Goal: Contribute content

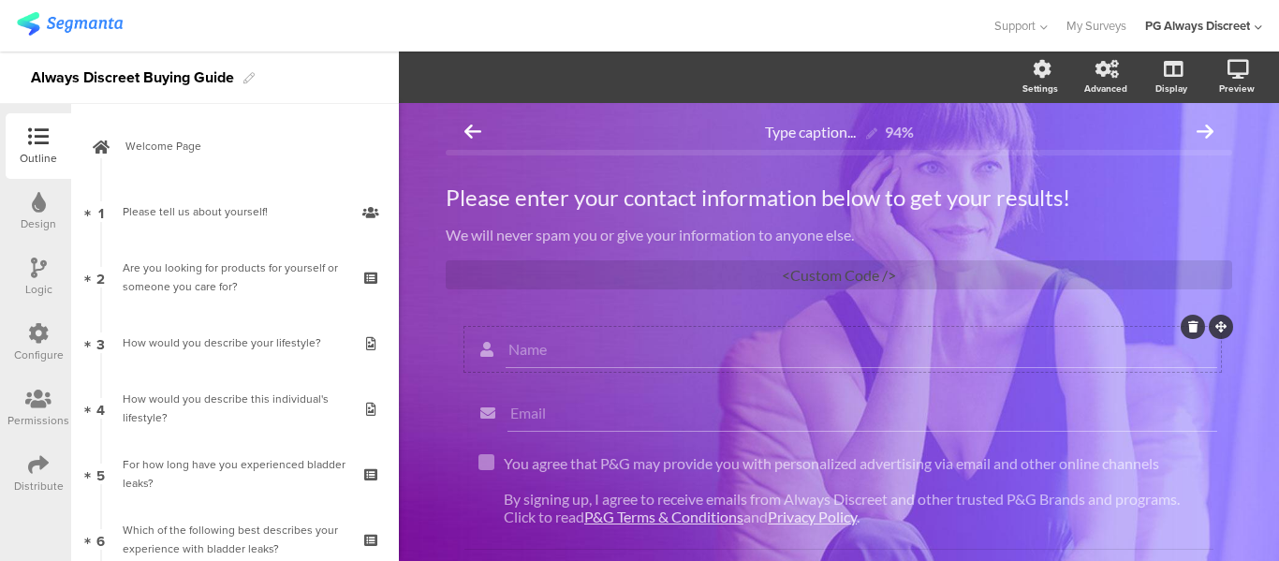
scroll to position [842, 0]
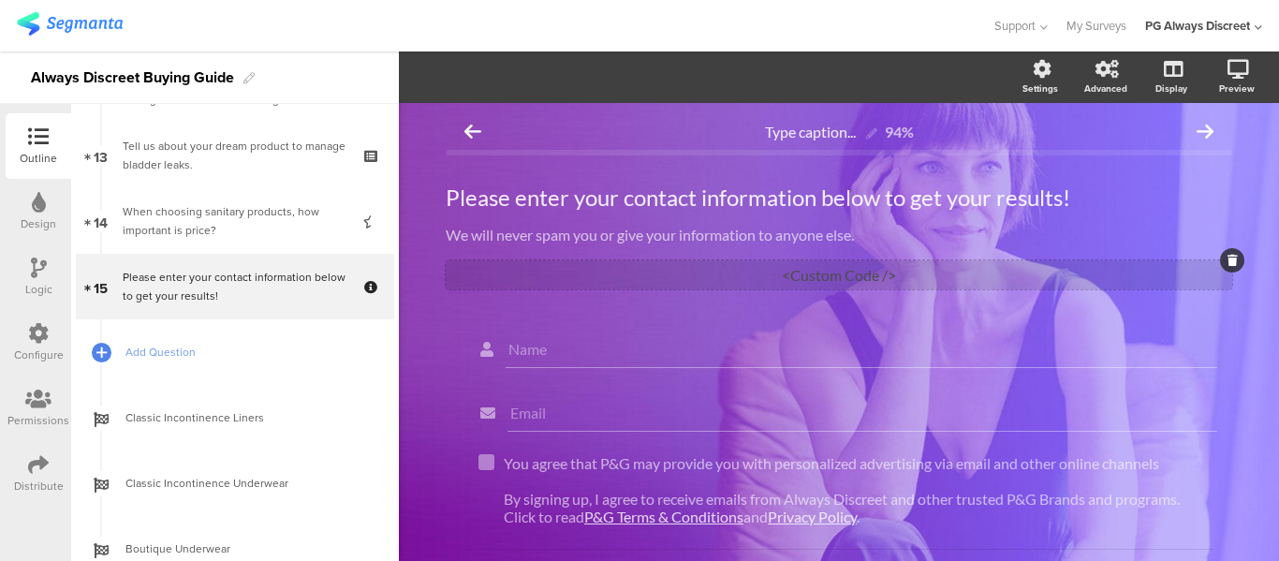
click at [857, 280] on div "<Custom Code />" at bounding box center [839, 274] width 786 height 29
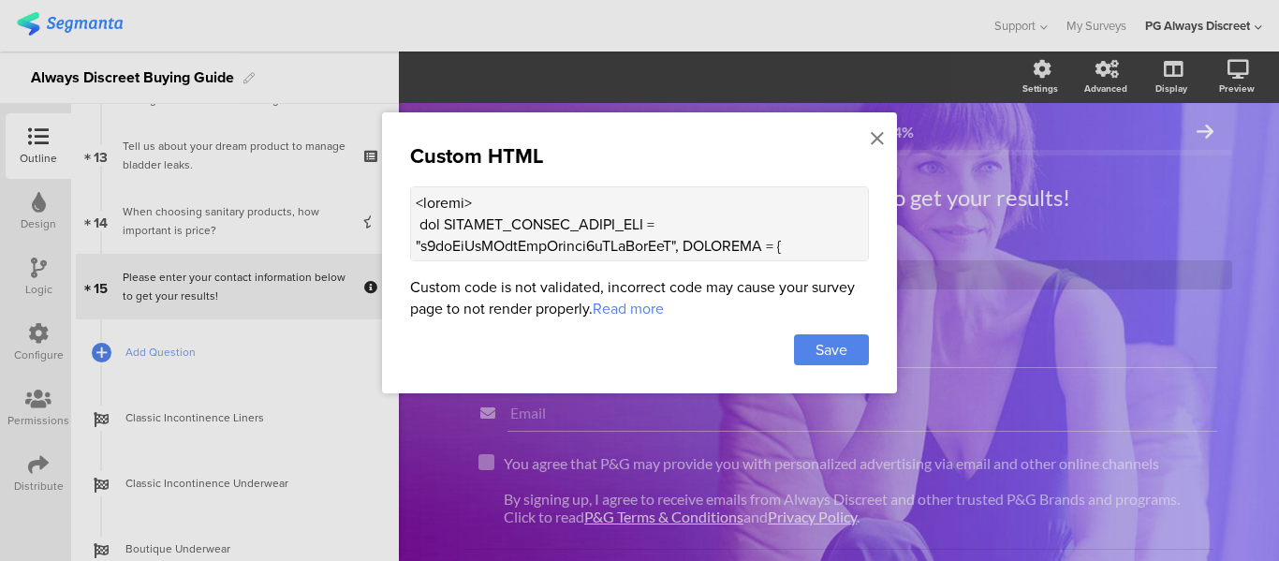
click at [679, 242] on textarea at bounding box center [639, 223] width 459 height 75
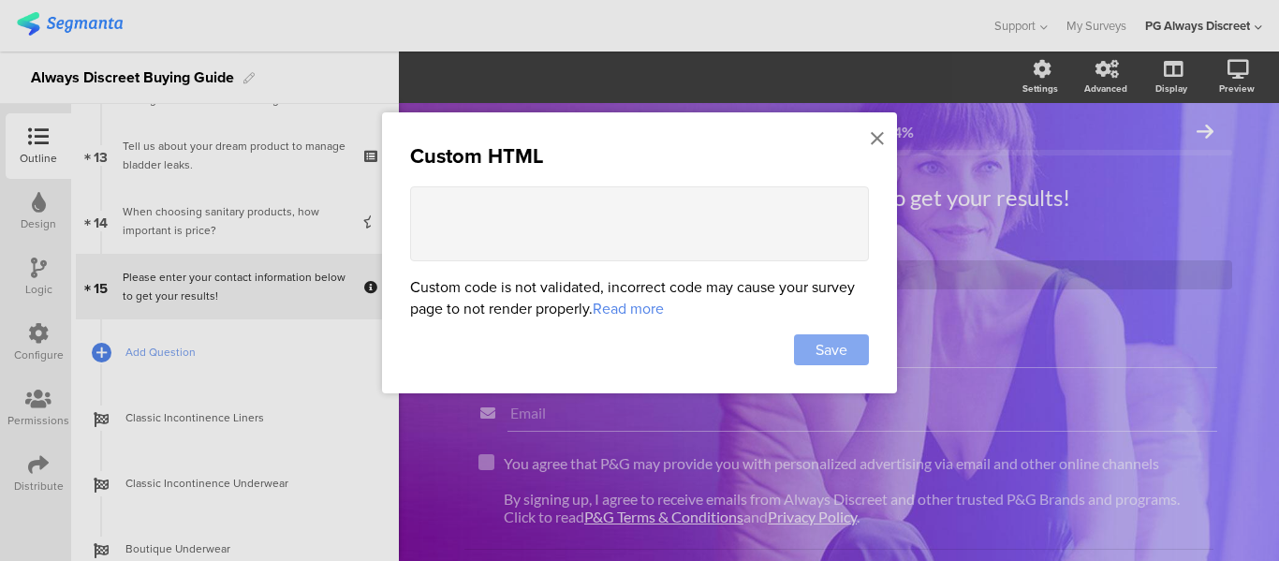
click at [858, 345] on div "Save" at bounding box center [831, 349] width 75 height 31
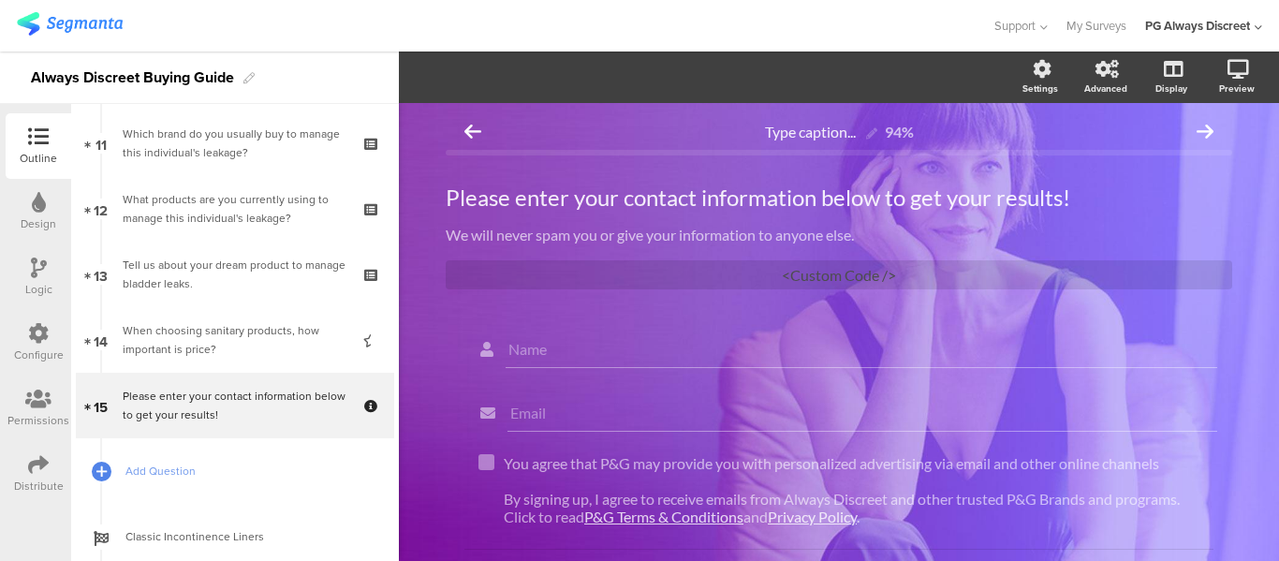
scroll to position [797, 0]
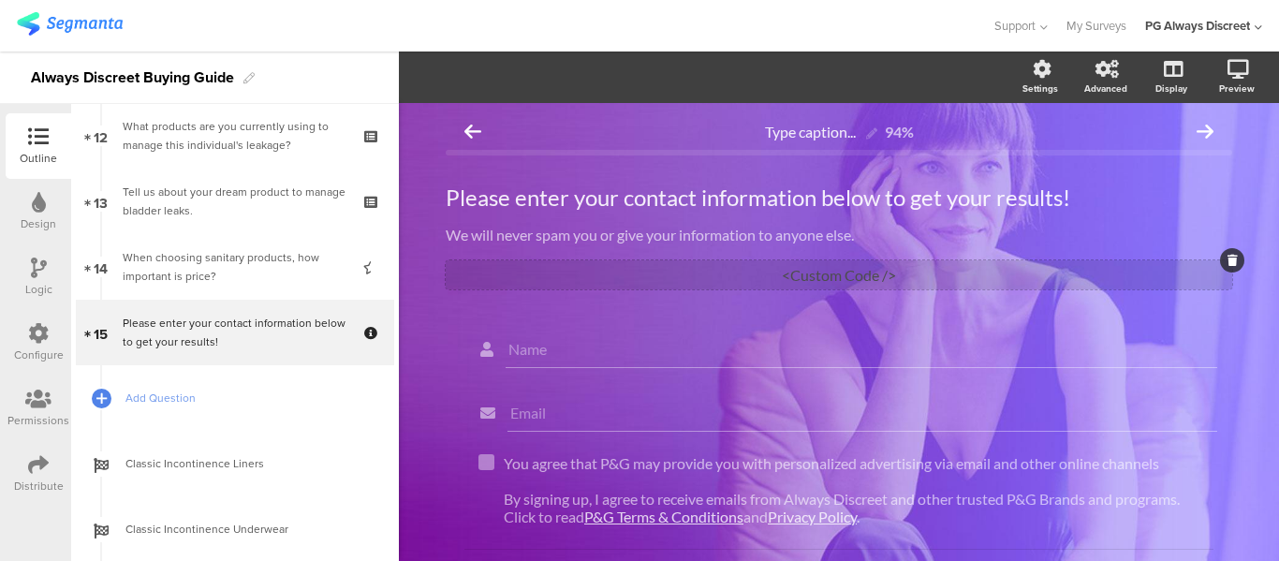
click at [710, 266] on div "<Custom Code />" at bounding box center [839, 274] width 786 height 29
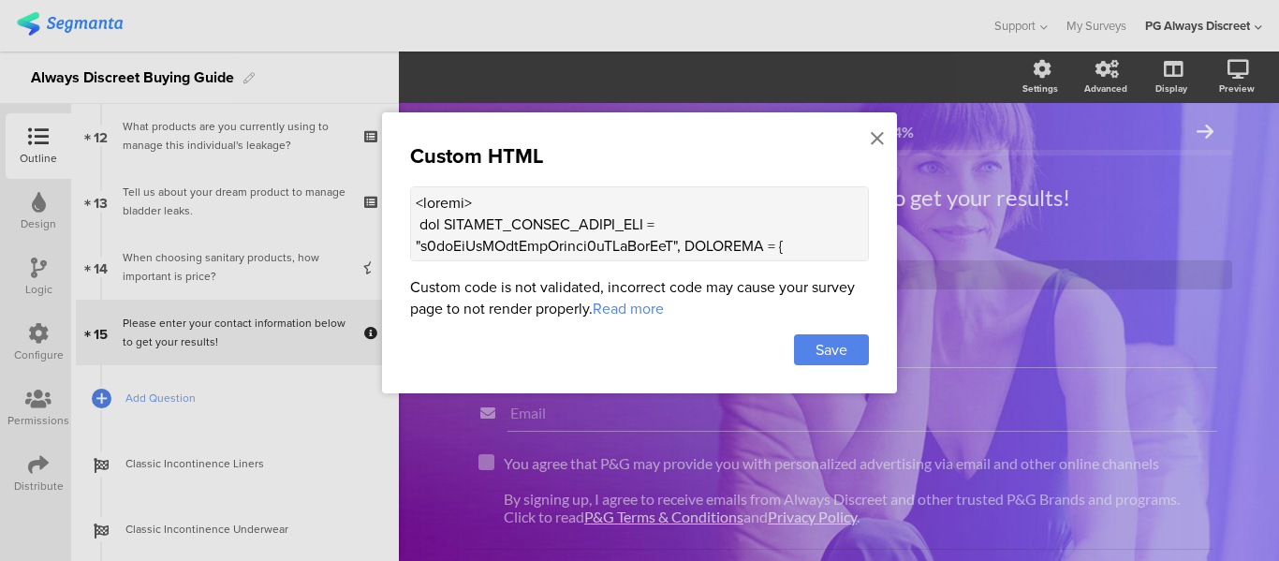
click at [695, 234] on textarea at bounding box center [639, 223] width 459 height 75
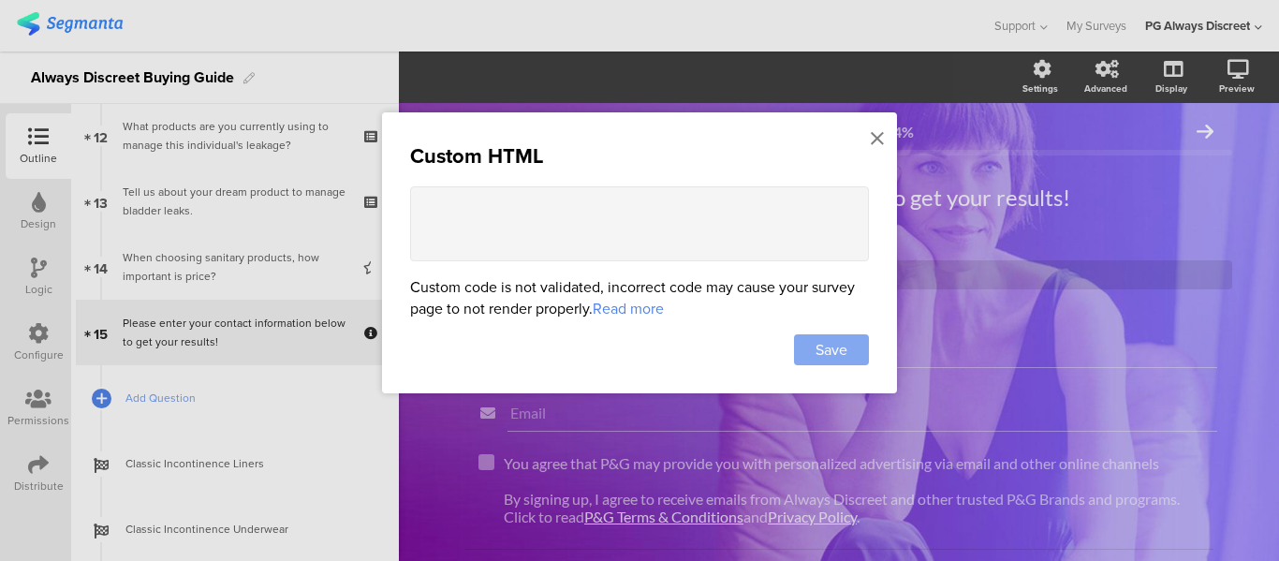
click at [856, 343] on div "Save" at bounding box center [831, 349] width 75 height 31
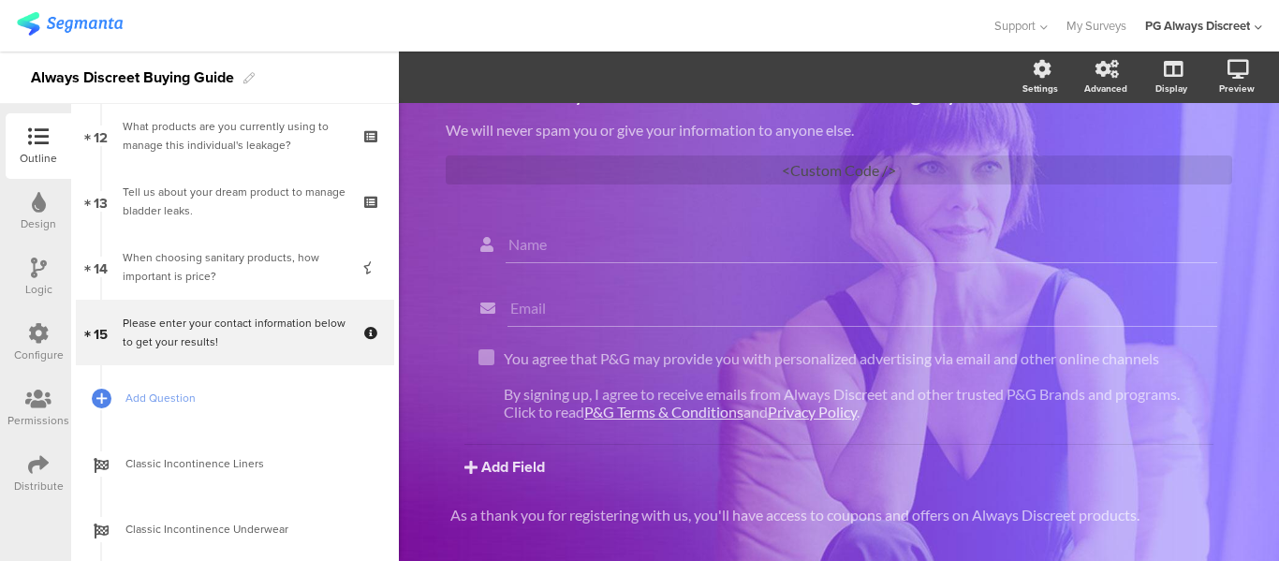
scroll to position [0, 0]
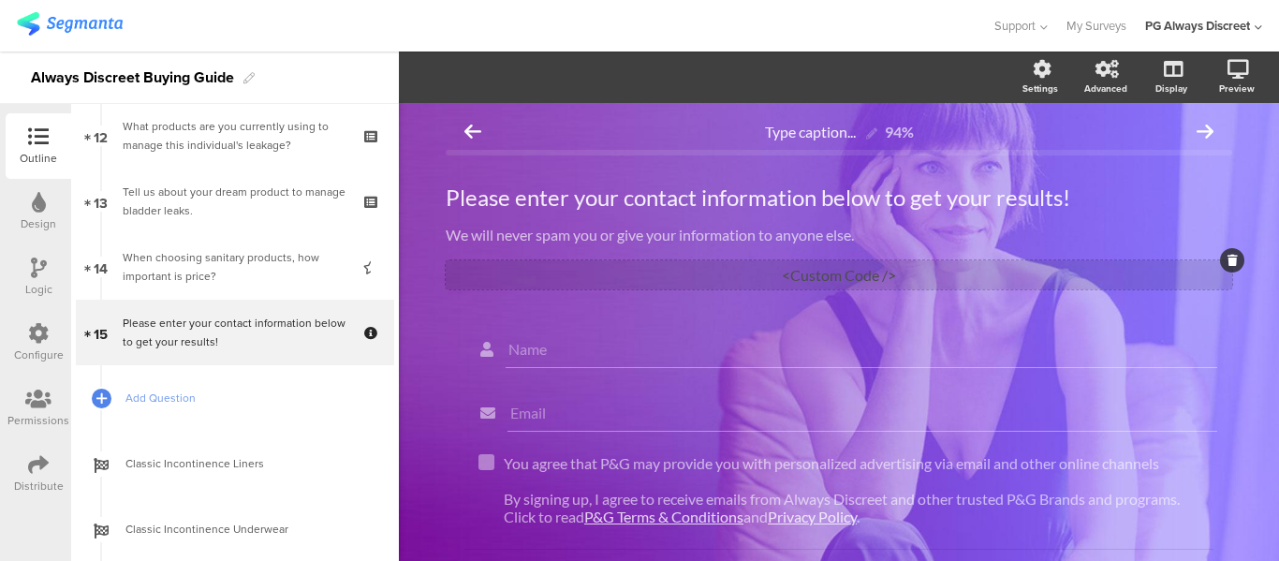
click at [798, 273] on div "<Custom Code />" at bounding box center [839, 274] width 786 height 29
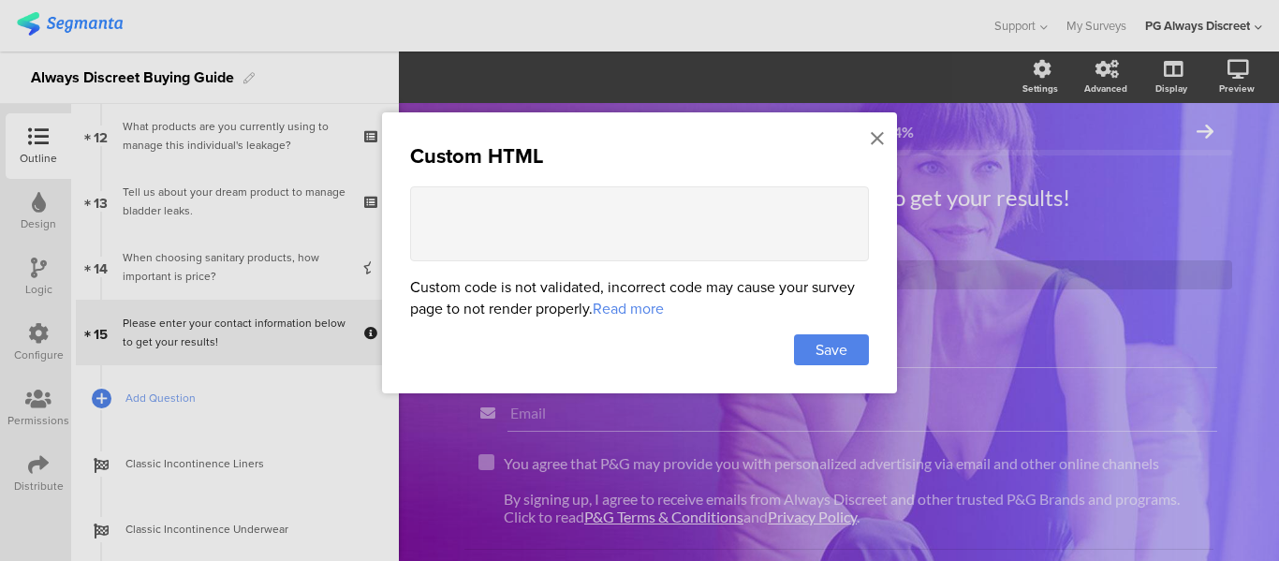
click at [686, 247] on textarea at bounding box center [639, 223] width 459 height 75
paste textarea "<script> var SEGMENT_PUBLIC_WRITE_KEY = "n4qeHvJxXHbwCpsLwlxbj8uYKsRpwJyA", SET…"
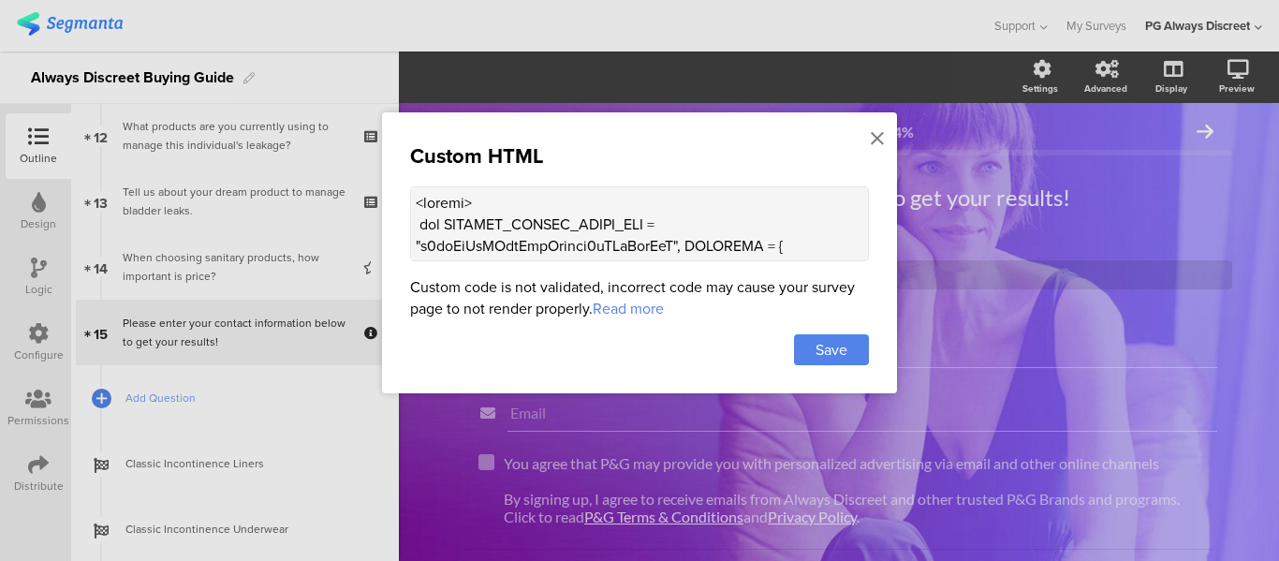
scroll to position [3433, 0]
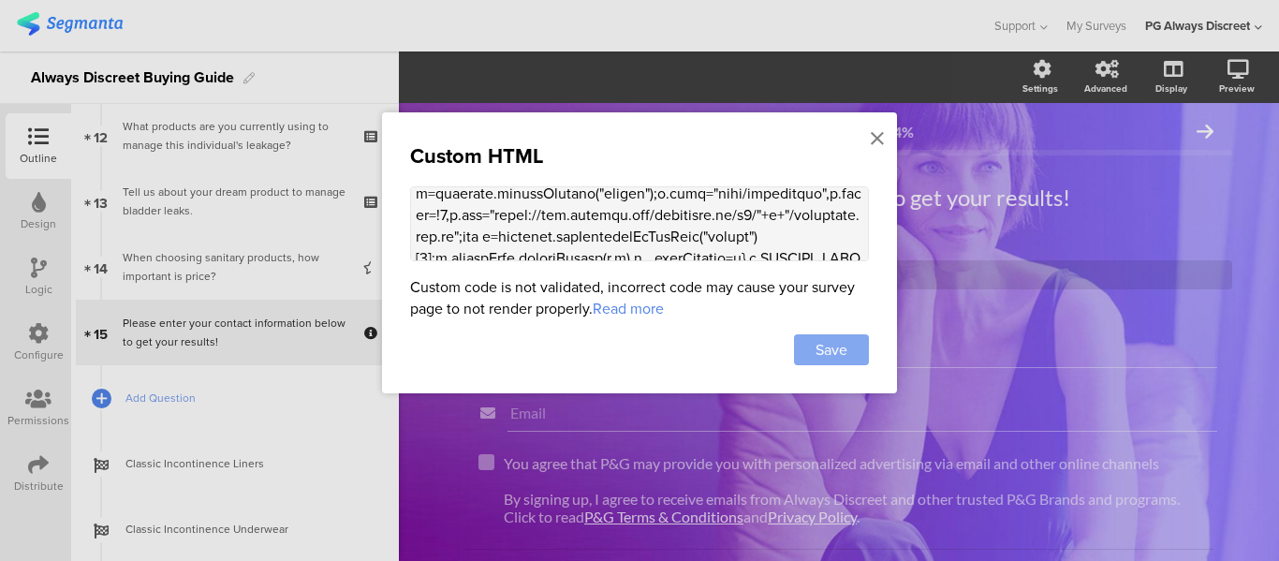
type textarea "<script> var SEGMENT_PUBLIC_WRITE_KEY = "n4qeHvJxXHbwCpsLwlxbj8uYKsRpwJyA", SET…"
click at [815, 341] on span "Save" at bounding box center [831, 350] width 32 height 22
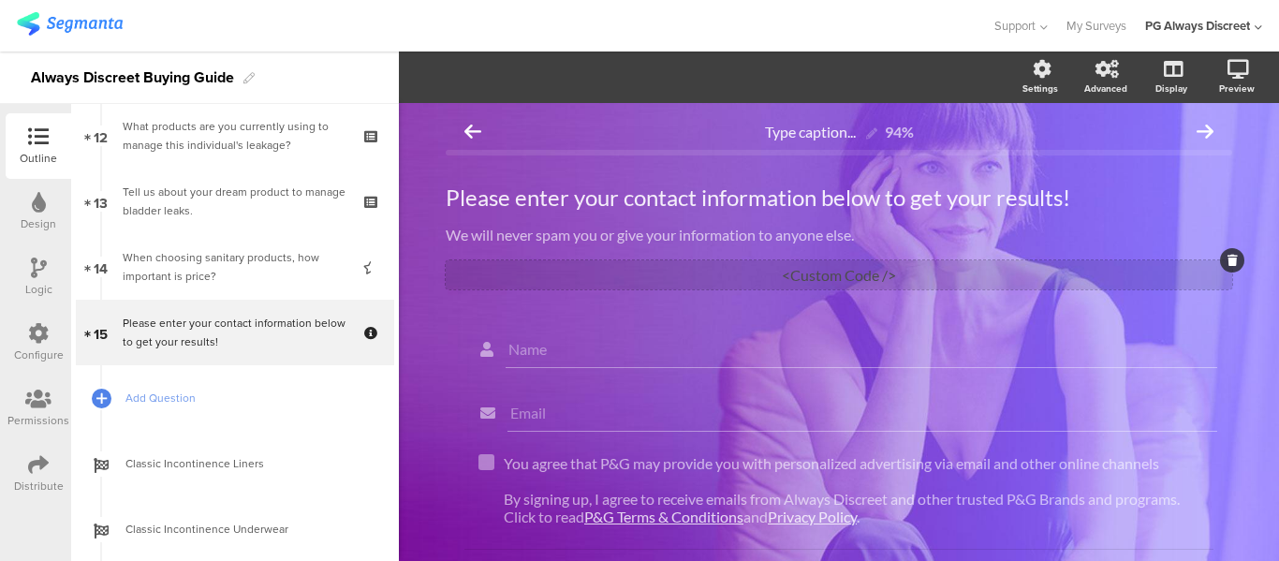
click at [838, 267] on div "<Custom Code />" at bounding box center [839, 274] width 786 height 29
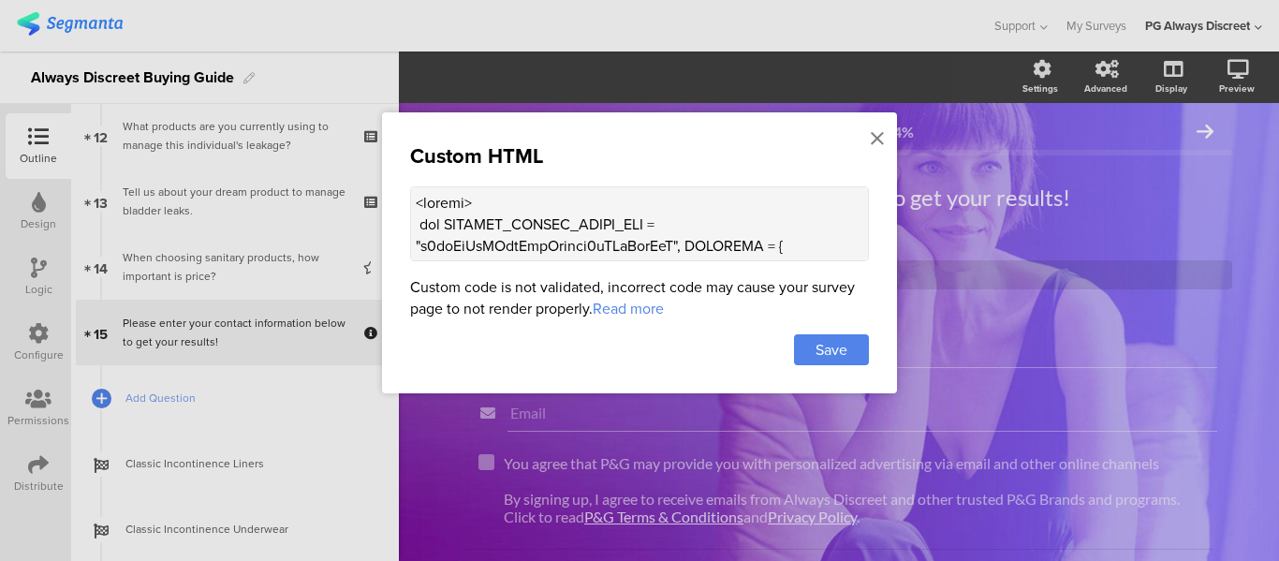
click at [868, 144] on div "Custom HTML" at bounding box center [639, 155] width 459 height 31
click at [870, 143] on div at bounding box center [877, 139] width 17 height 35
